Goal: Task Accomplishment & Management: Manage account settings

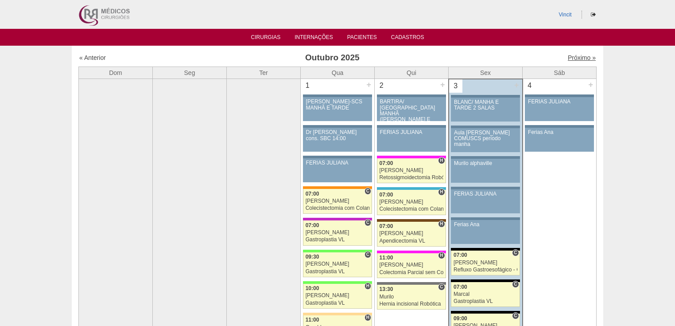
click at [578, 58] on link "Próximo »" at bounding box center [582, 57] width 28 height 7
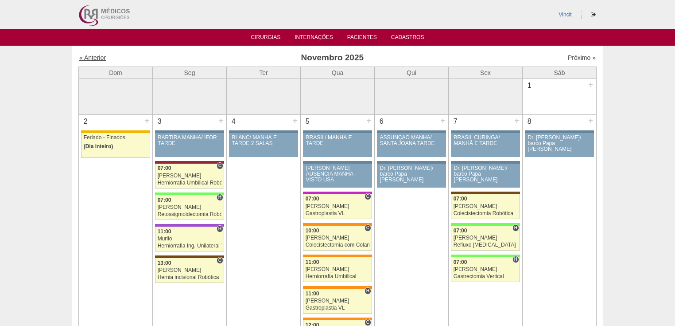
click at [94, 60] on link "« Anterior" at bounding box center [92, 57] width 27 height 7
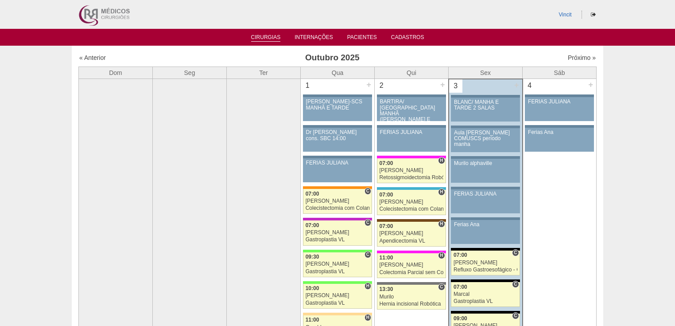
click at [275, 37] on link "Cirurgias" at bounding box center [266, 38] width 30 height 8
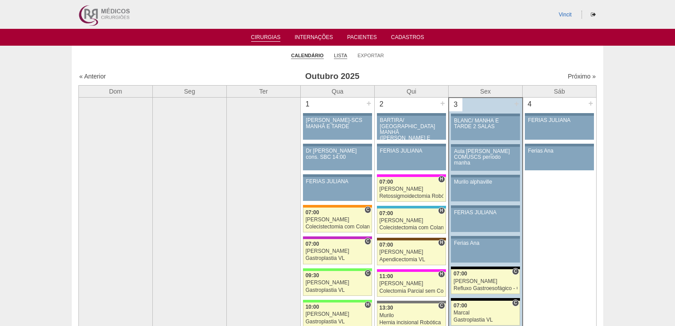
click at [342, 54] on link "Lista" at bounding box center [340, 55] width 13 height 7
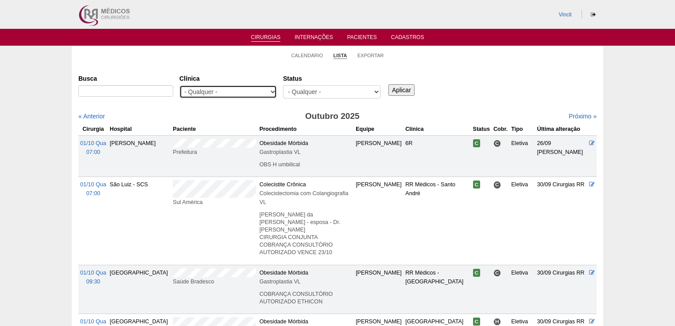
click at [273, 90] on select "- Qualquer - 6R Alphaville Assunção Bartira Brasil Christovão da Gama Cruz Azul…" at bounding box center [228, 91] width 98 height 13
select select "23"
click at [179, 85] on select "- Qualquer - 6R Alphaville Assunção Bartira Brasil Christovão da Gama Cruz Azul…" at bounding box center [228, 91] width 98 height 13
click at [397, 89] on input "Aplicar" at bounding box center [402, 90] width 26 height 12
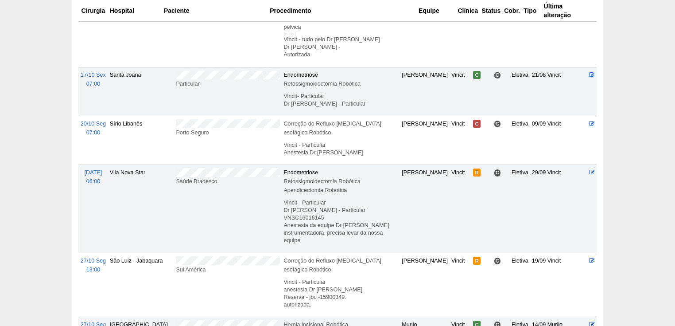
scroll to position [496, 0]
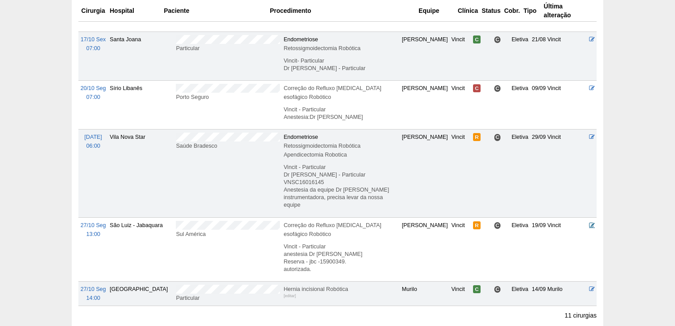
click at [594, 222] on icon at bounding box center [592, 225] width 6 height 6
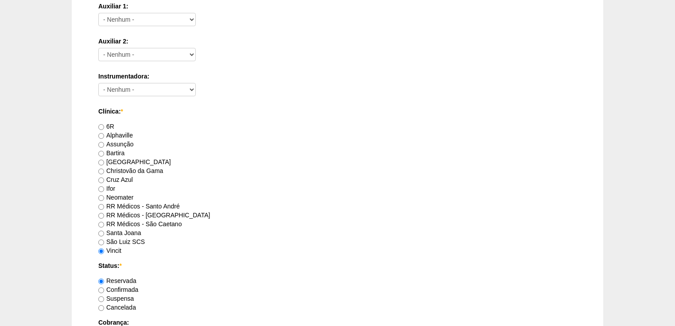
scroll to position [496, 0]
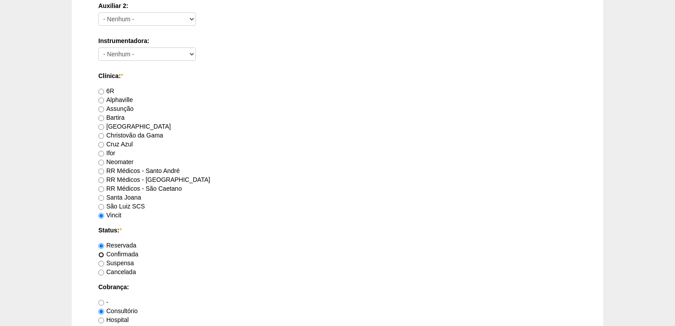
click at [101, 254] on input "Confirmada" at bounding box center [101, 255] width 6 height 6
radio input "true"
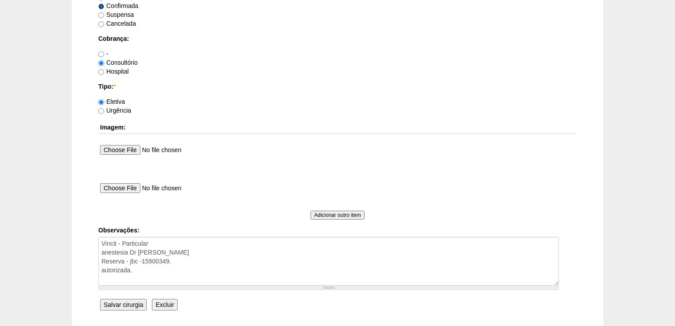
scroll to position [815, 0]
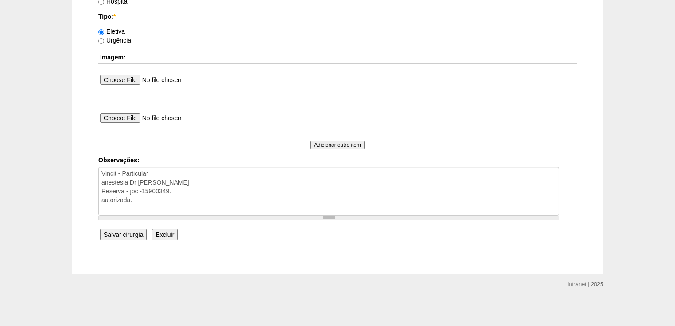
click at [117, 233] on input "Salvar cirurgia" at bounding box center [123, 235] width 47 height 12
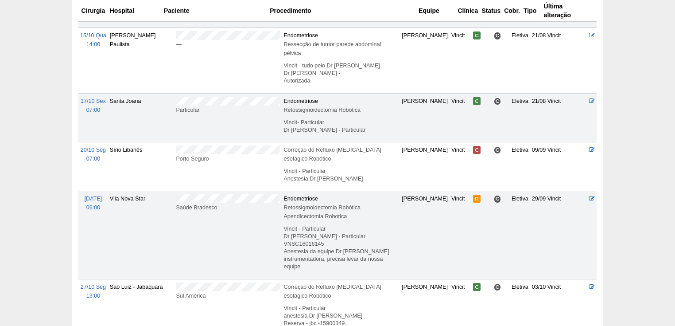
scroll to position [496, 0]
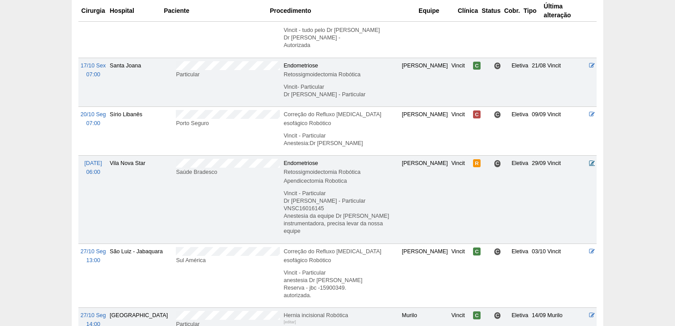
click at [589, 160] on icon at bounding box center [592, 163] width 6 height 6
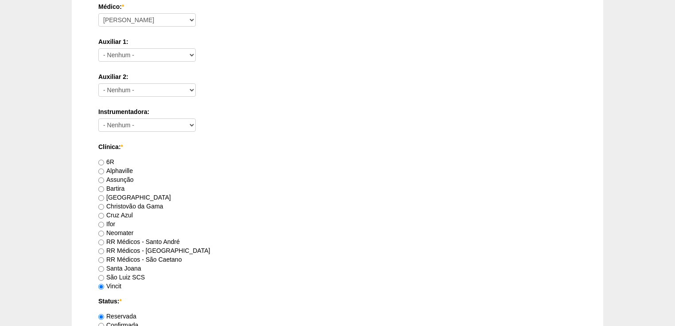
scroll to position [567, 0]
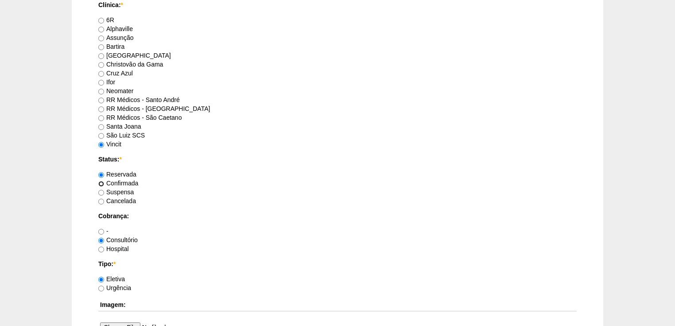
click at [102, 181] on input "Confirmada" at bounding box center [101, 184] width 6 height 6
radio input "true"
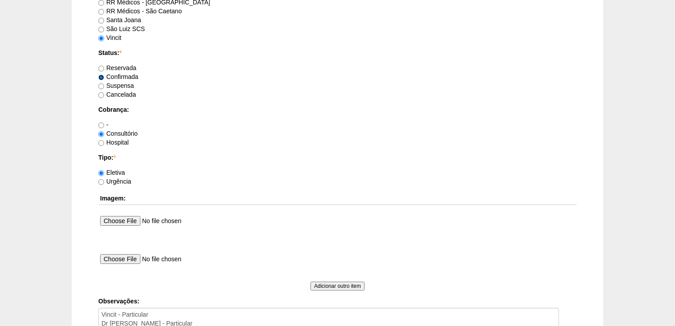
scroll to position [780, 0]
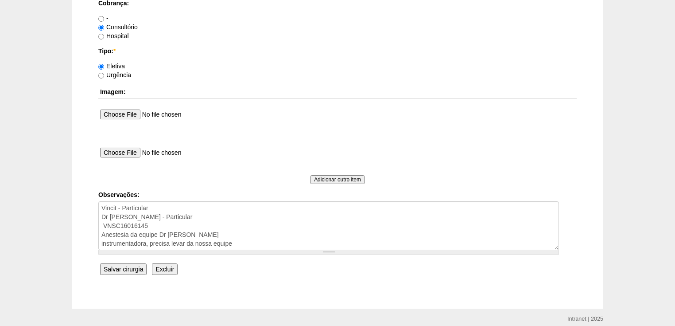
click at [125, 265] on input "Salvar cirurgia" at bounding box center [123, 269] width 47 height 12
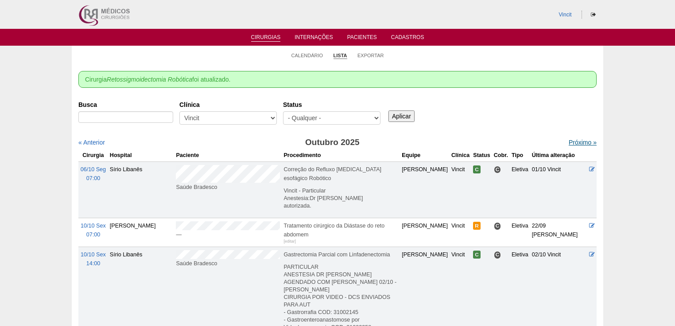
click at [569, 142] on link "Próximo »" at bounding box center [583, 142] width 28 height 7
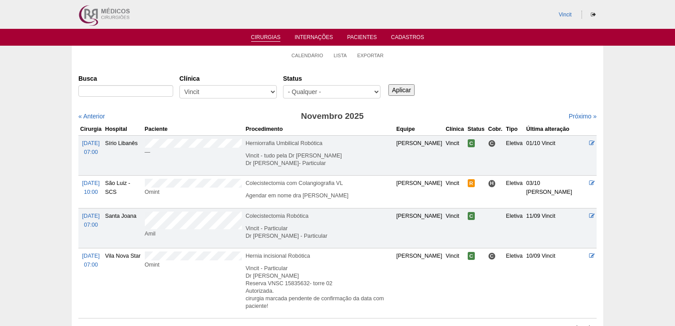
click at [261, 35] on link "Cirurgias" at bounding box center [266, 38] width 30 height 8
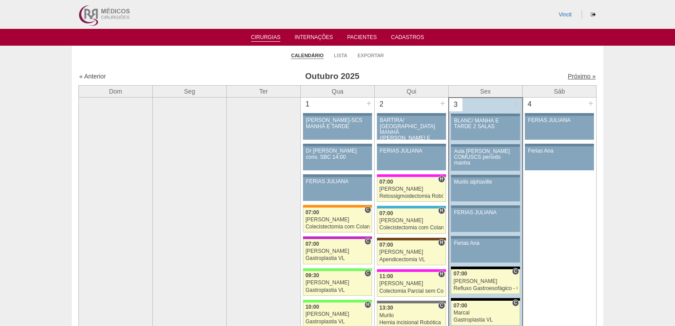
click at [573, 78] on link "Próximo »" at bounding box center [582, 76] width 28 height 7
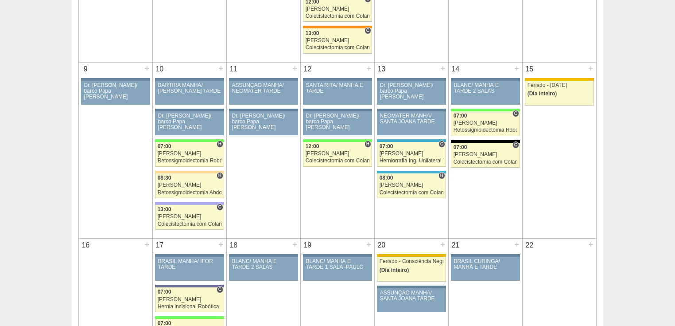
scroll to position [425, 0]
